Goal: Find contact information: Find contact information

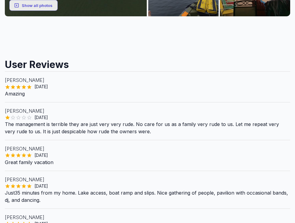
scroll to position [121, 0]
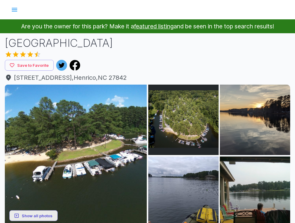
scroll to position [121, 0]
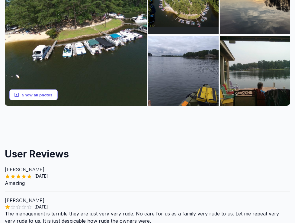
click at [37, 96] on button "Show all photos" at bounding box center [33, 94] width 48 height 11
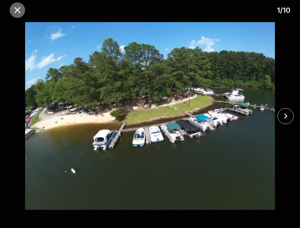
click at [17, 10] on icon "close" at bounding box center [17, 10] width 6 height 6
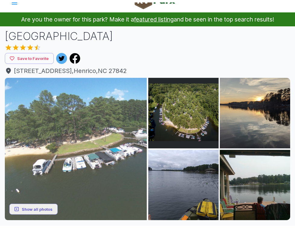
scroll to position [0, 0]
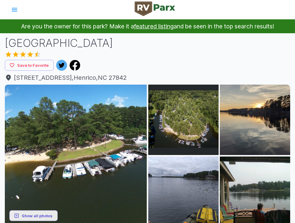
click at [13, 10] on icon "account of current user" at bounding box center [14, 10] width 5 height 4
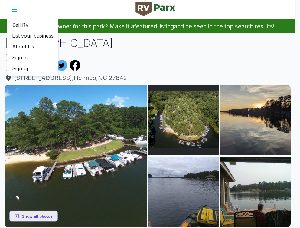
click at [21, 48] on p "About Us" at bounding box center [23, 46] width 22 height 7
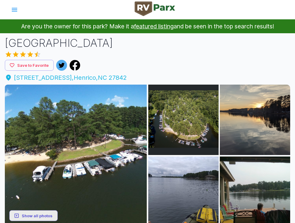
click at [25, 79] on span "[STREET_ADDRESS]" at bounding box center [148, 77] width 286 height 9
